Goal: Find contact information: Find contact information

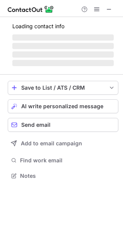
scroll to position [174, 123]
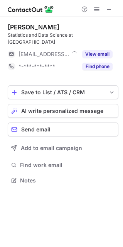
scroll to position [4, 4]
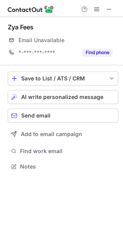
scroll to position [161, 123]
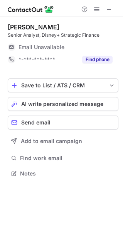
scroll to position [4, 4]
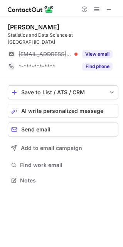
scroll to position [4, 4]
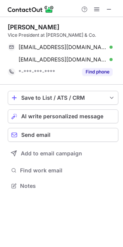
scroll to position [180, 123]
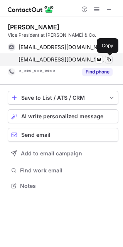
click at [108, 58] on span at bounding box center [109, 59] width 6 height 6
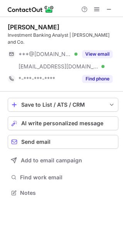
scroll to position [180, 123]
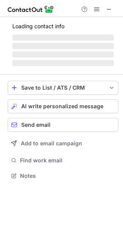
scroll to position [180, 123]
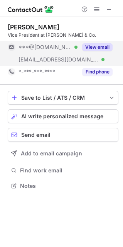
click at [99, 44] on button "View email" at bounding box center [97, 47] width 30 height 8
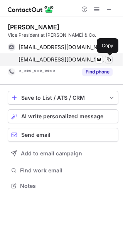
click at [110, 57] on span at bounding box center [109, 59] width 6 height 6
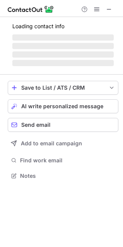
scroll to position [174, 123]
